Goal: Subscribe to service/newsletter

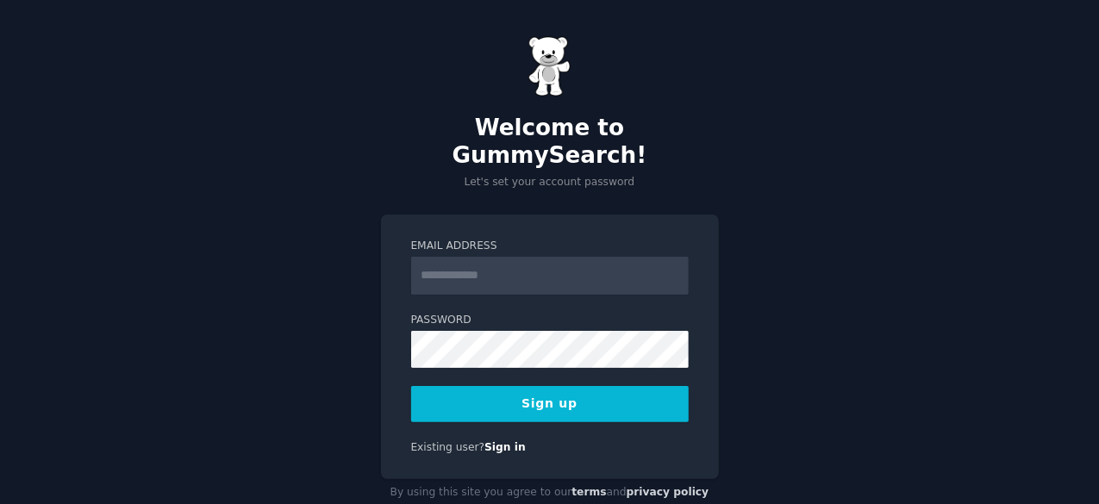
click at [444, 257] on input "Email Address" at bounding box center [550, 276] width 278 height 38
type input "**********"
click at [531, 386] on button "Sign up" at bounding box center [550, 404] width 278 height 36
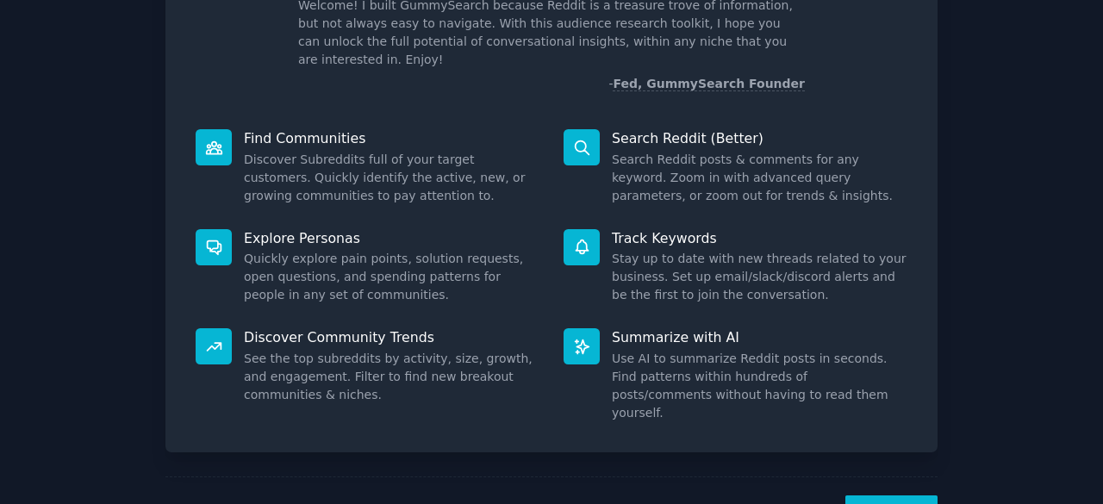
scroll to position [169, 0]
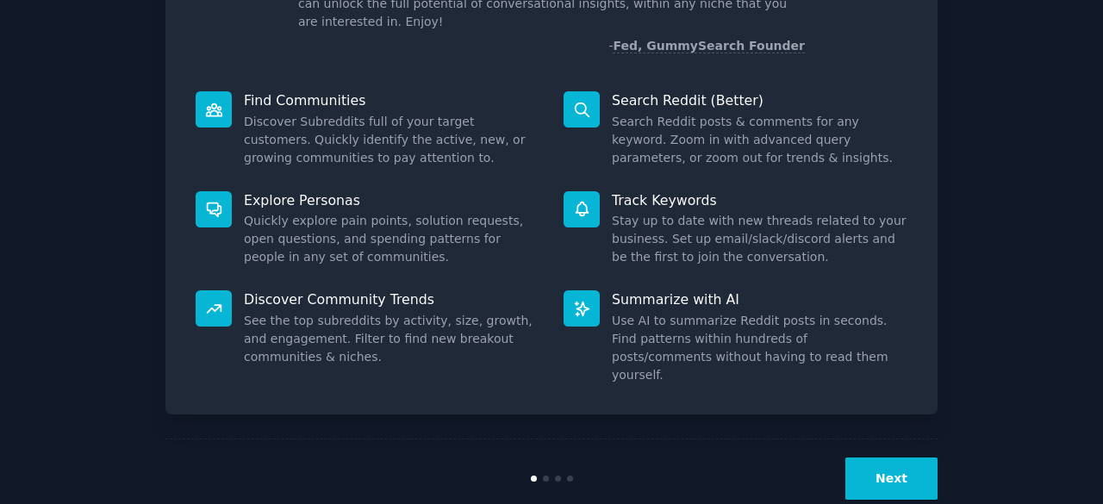
click at [880, 458] on button "Next" at bounding box center [892, 479] width 92 height 42
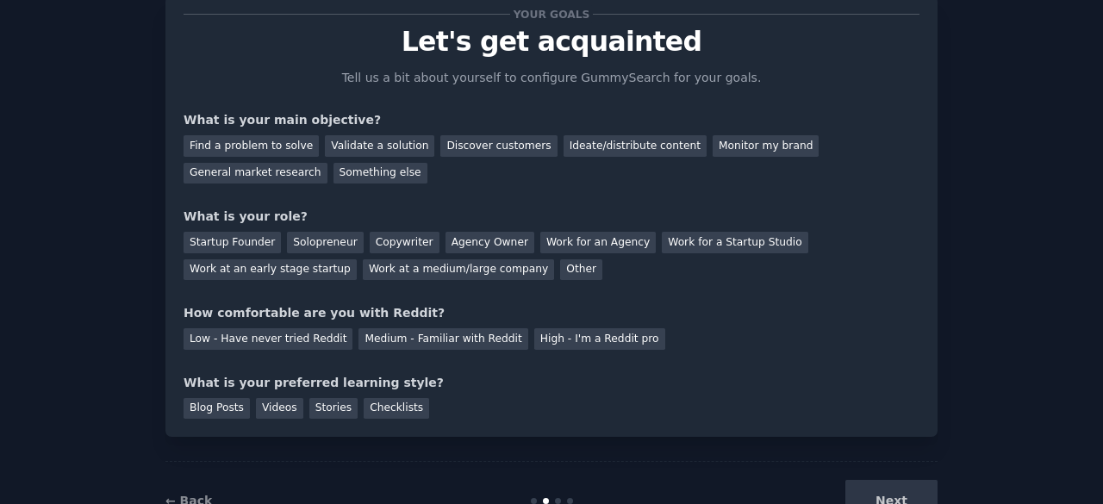
scroll to position [26, 0]
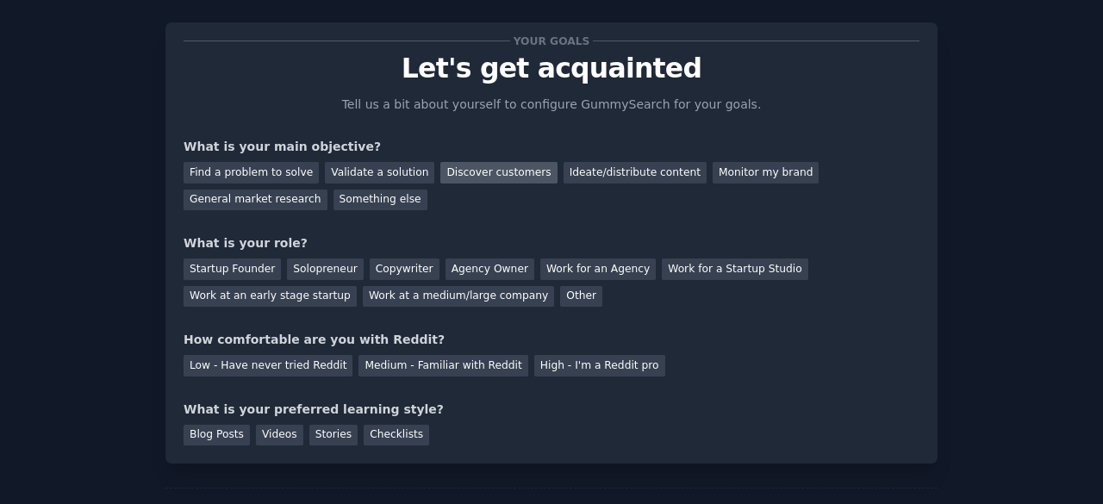
click at [454, 182] on div "Discover customers" at bounding box center [498, 173] width 116 height 22
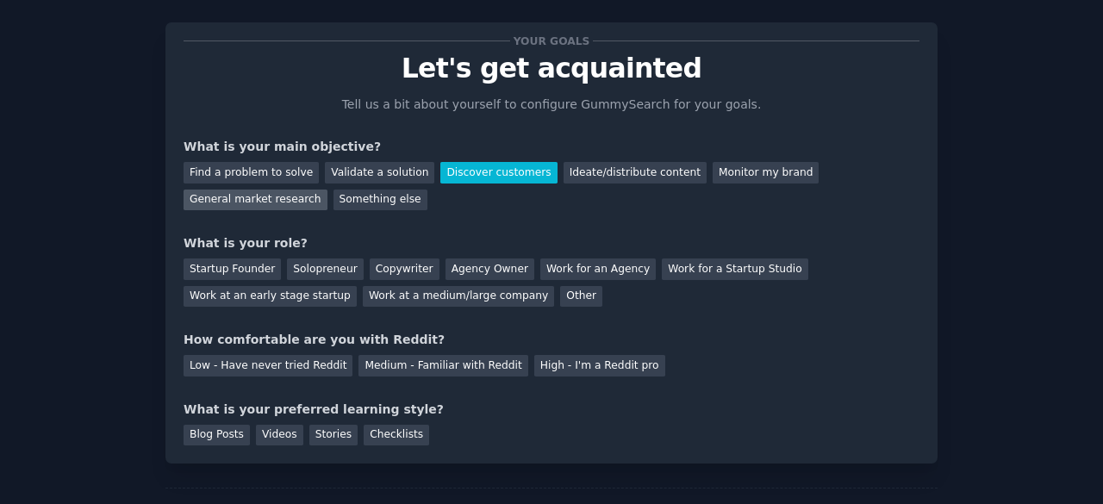
click at [328, 190] on div "General market research" at bounding box center [256, 201] width 144 height 22
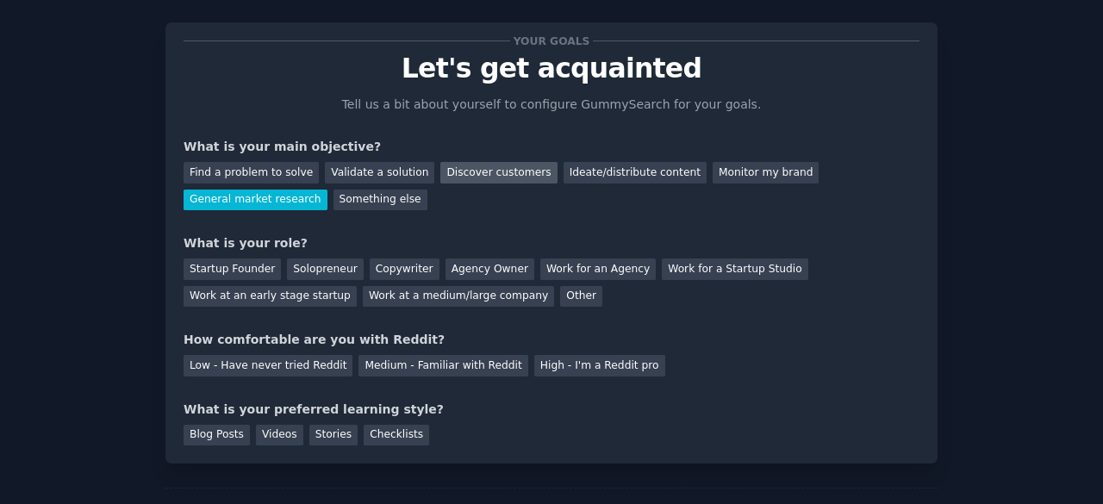
click at [461, 178] on div "Discover customers" at bounding box center [498, 173] width 116 height 22
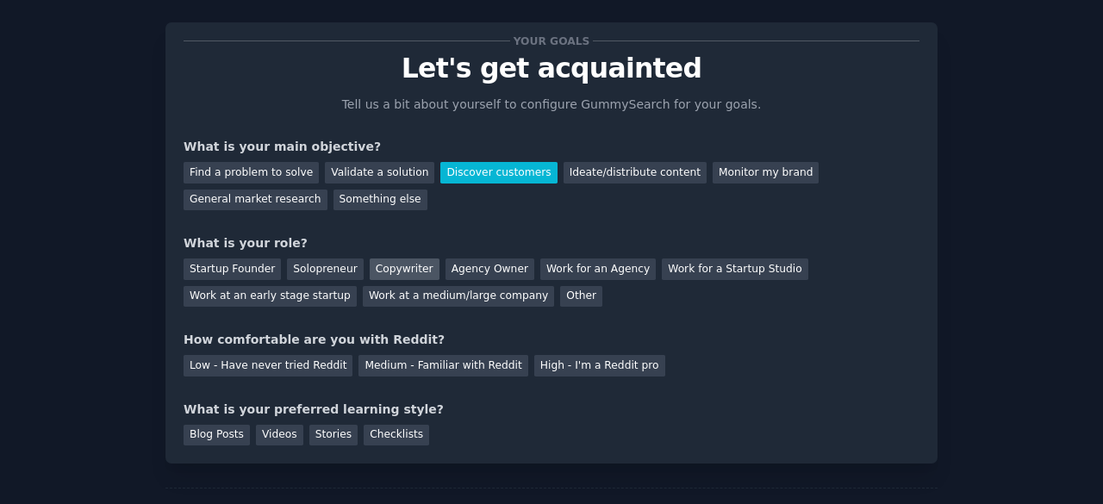
click at [394, 277] on div "Copywriter" at bounding box center [405, 270] width 70 height 22
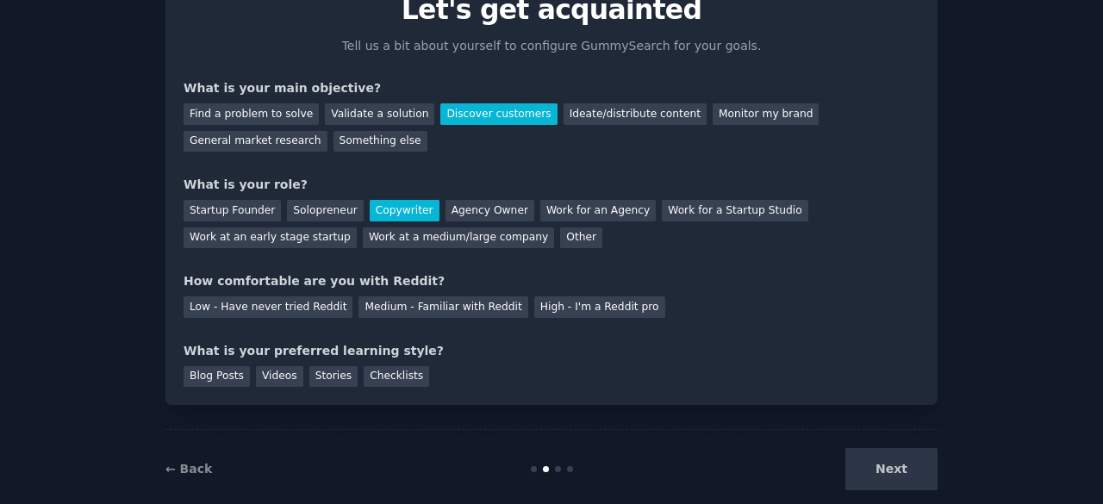
scroll to position [112, 0]
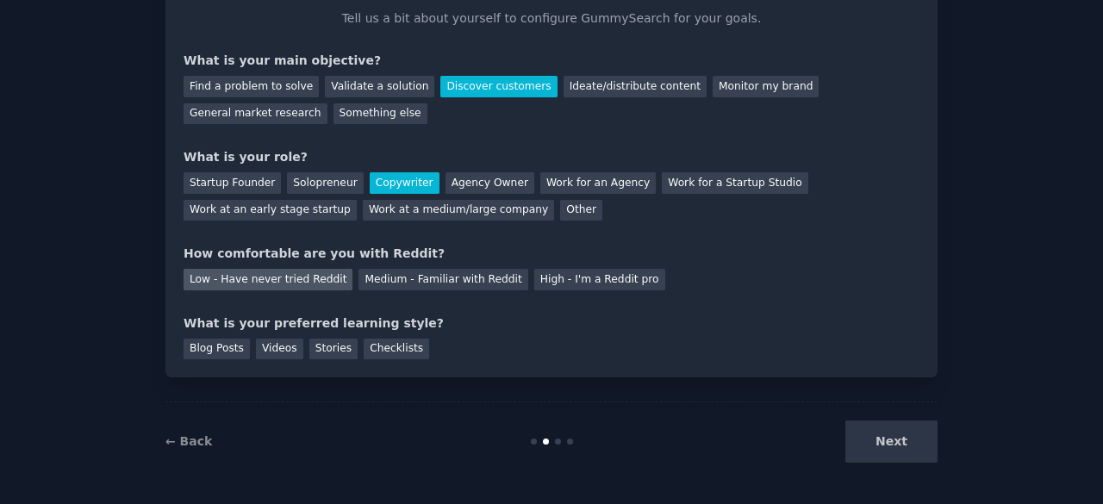
click at [269, 284] on div "Low - Have never tried Reddit" at bounding box center [268, 280] width 169 height 22
click at [225, 356] on div "Blog Posts" at bounding box center [217, 350] width 66 height 22
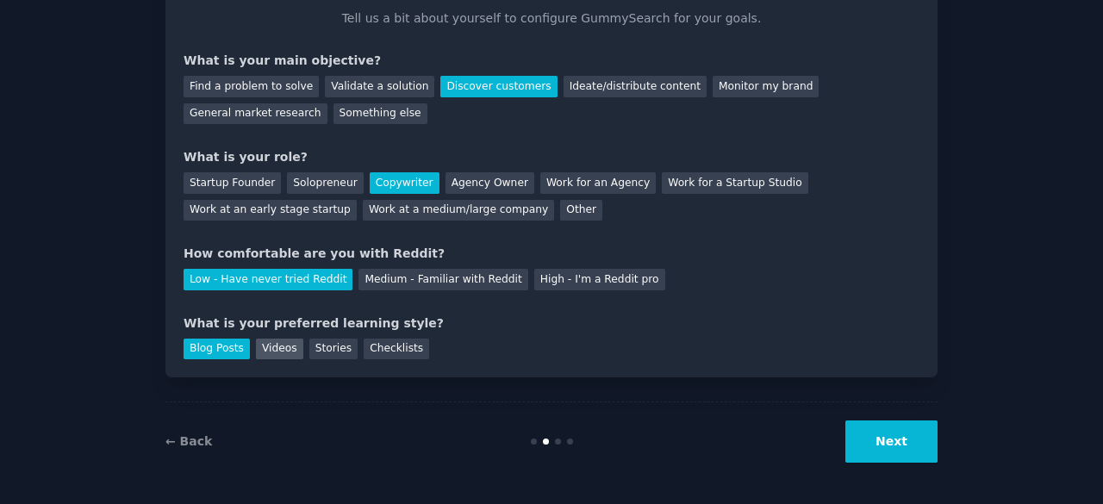
click at [266, 354] on div "Videos" at bounding box center [279, 350] width 47 height 22
click at [231, 349] on div "Blog Posts" at bounding box center [217, 350] width 66 height 22
click at [899, 432] on button "Next" at bounding box center [892, 442] width 92 height 42
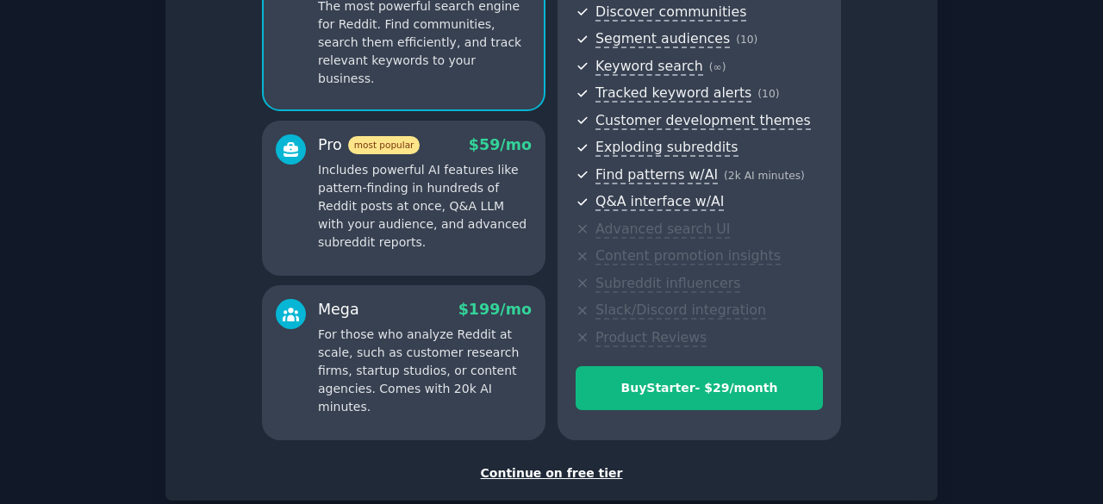
scroll to position [112, 0]
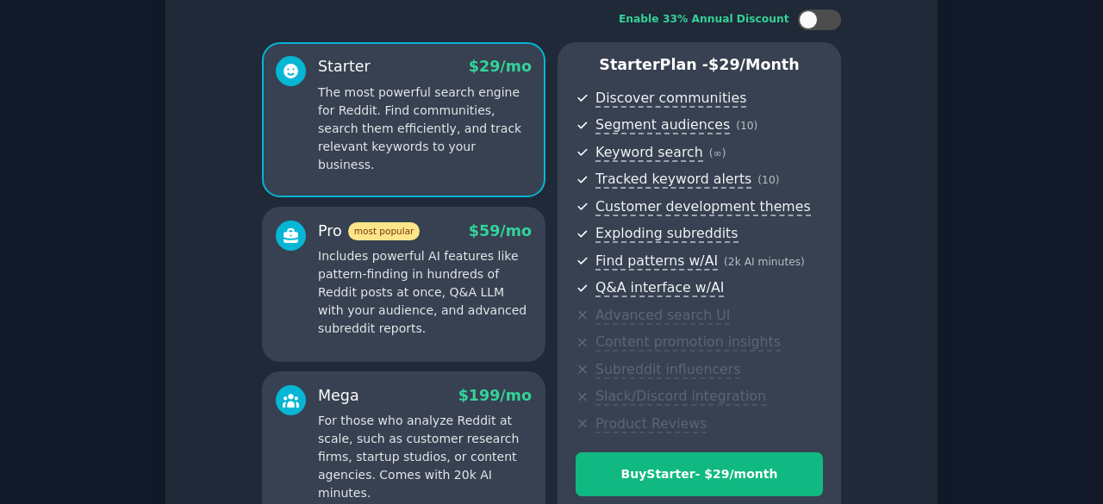
click at [405, 294] on p "Includes powerful AI features like pattern-finding in hundreds of Reddit posts …" at bounding box center [425, 292] width 214 height 90
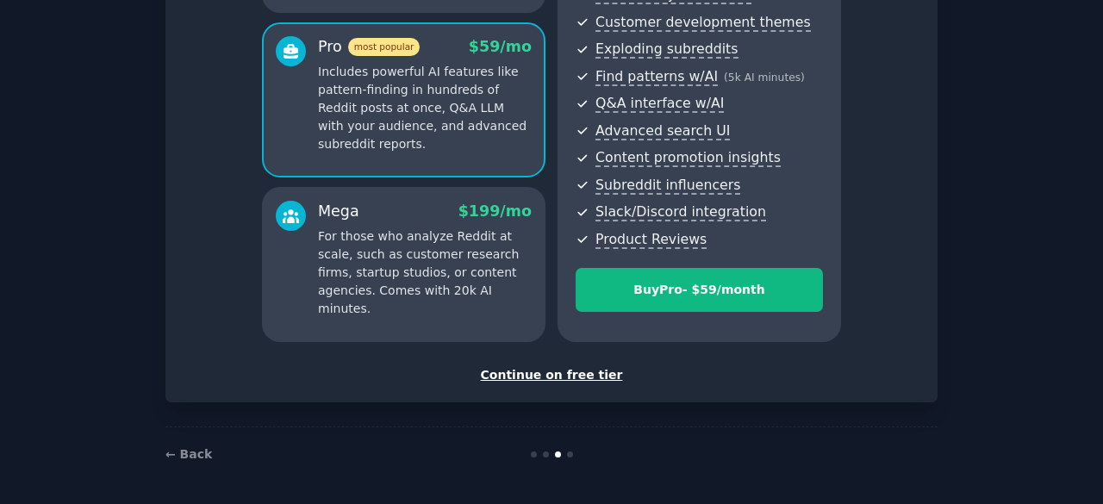
scroll to position [296, 0]
click at [550, 371] on div "Continue on free tier" at bounding box center [552, 375] width 736 height 18
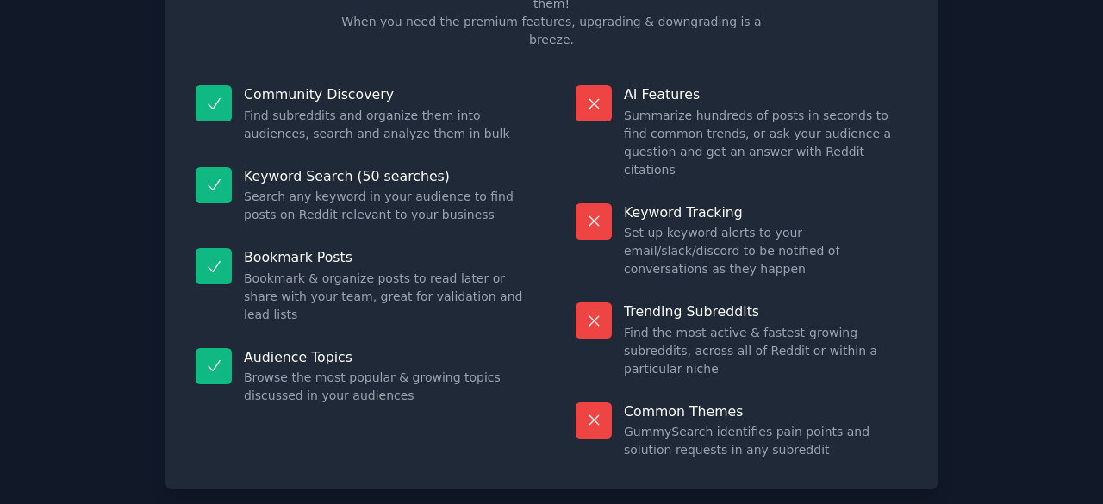
scroll to position [166, 0]
